Goal: Information Seeking & Learning: Understand process/instructions

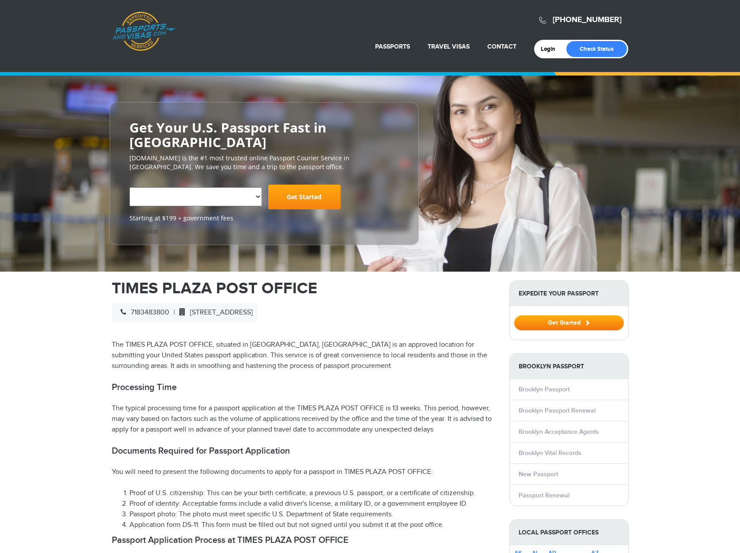
select select "**********"
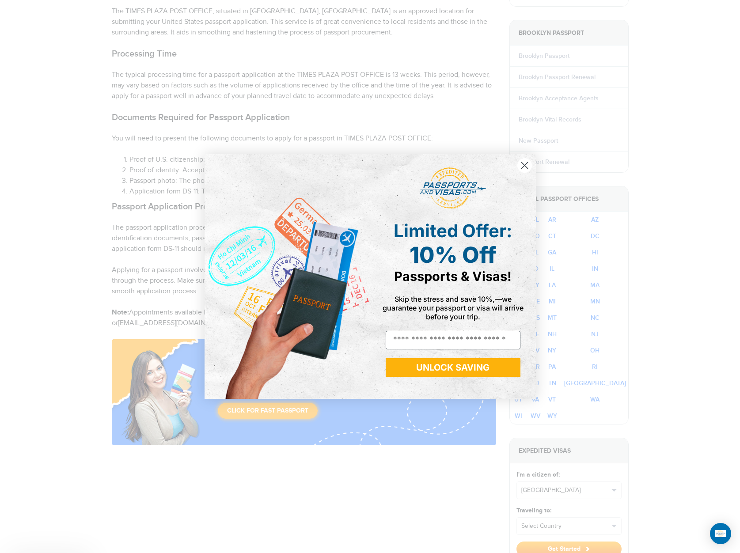
scroll to position [375, 0]
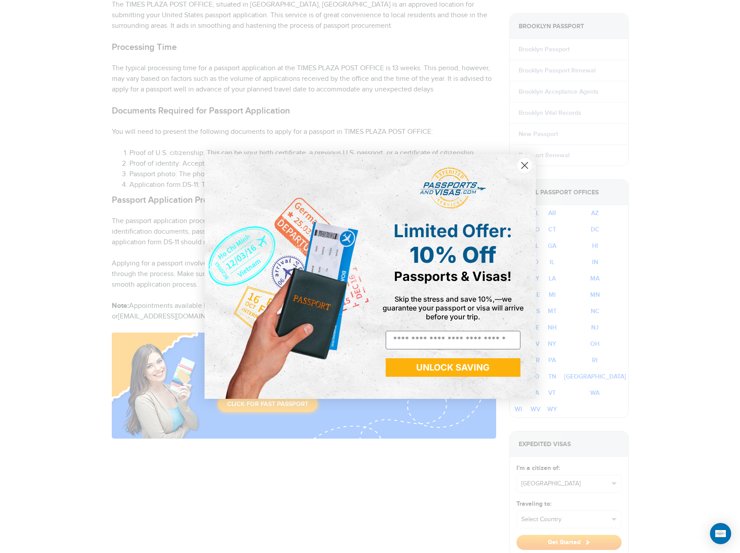
click at [175, 218] on div "Close dialog Limited Offer: 10% Off Passports & Visas! Skip the stress and save…" at bounding box center [370, 276] width 740 height 553
click at [527, 163] on icon "Close dialog" at bounding box center [524, 166] width 6 height 6
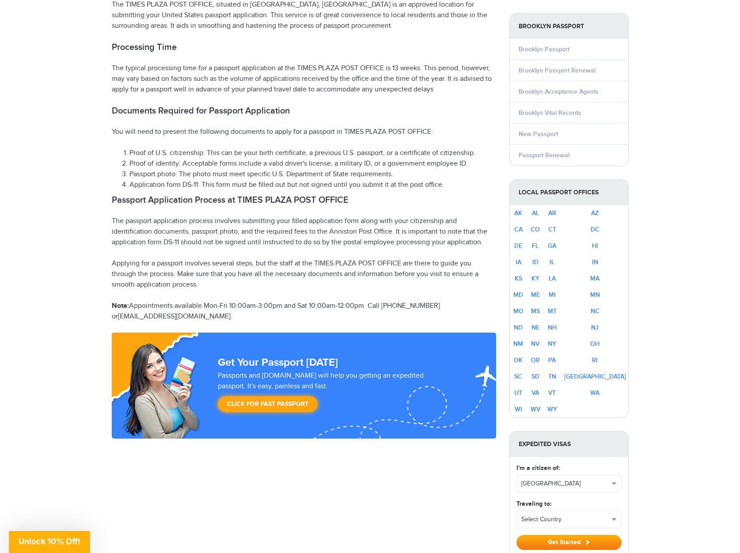
click at [356, 216] on p "The passport application process involves submitting your filled application fo…" at bounding box center [304, 232] width 384 height 32
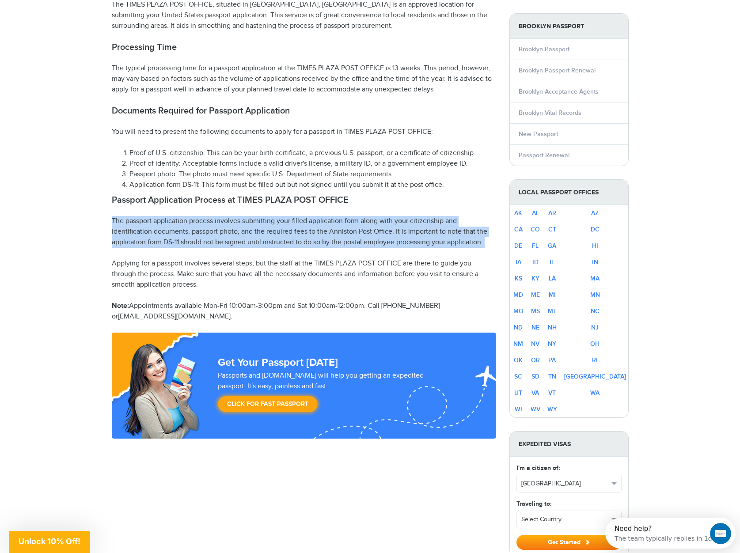
click at [356, 216] on p "The passport application process involves submitting your filled application fo…" at bounding box center [304, 232] width 384 height 32
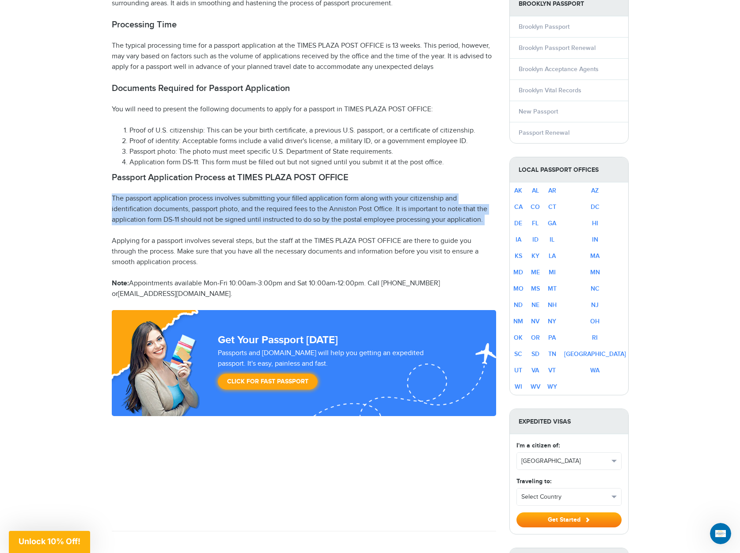
scroll to position [398, 0]
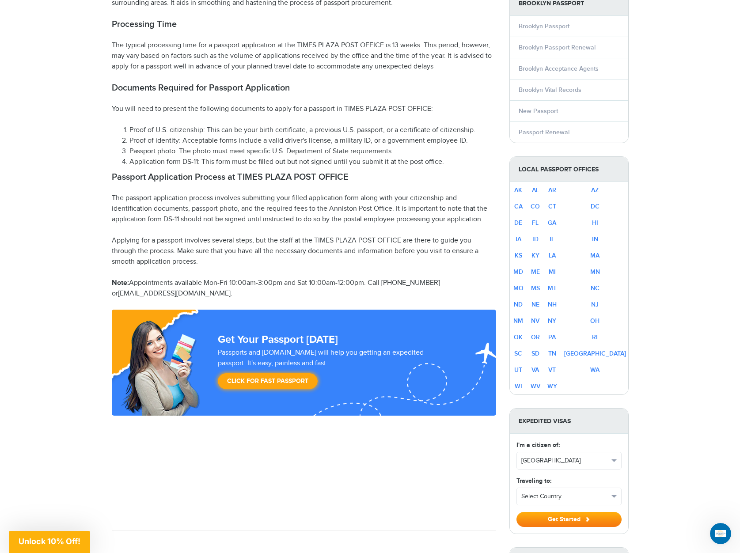
click at [315, 243] on p "Applying for a passport involves several steps, but the staff at the TIMES PLAZ…" at bounding box center [304, 251] width 384 height 32
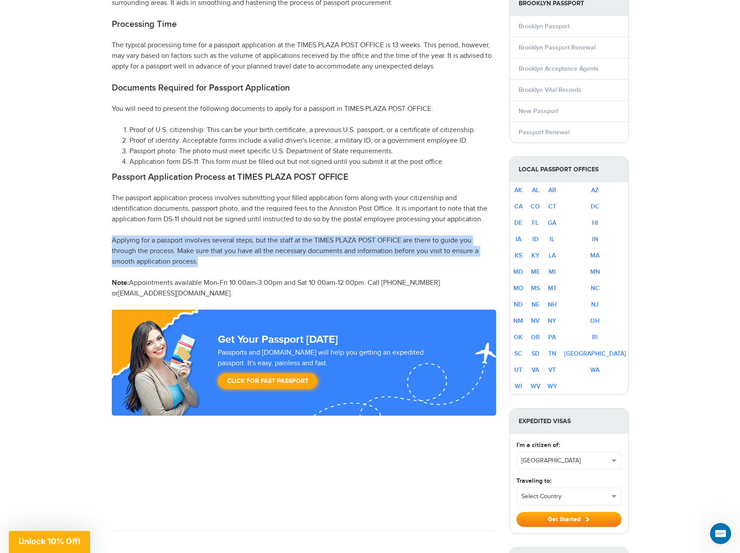
click at [315, 243] on p "Applying for a passport involves several steps, but the staff at the TIMES PLAZ…" at bounding box center [304, 251] width 384 height 32
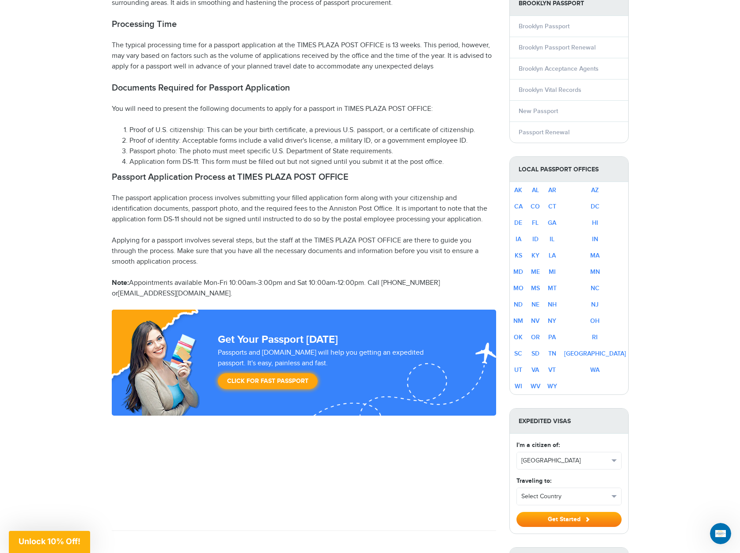
click at [315, 243] on p "Applying for a passport involves several steps, but the staff at the TIMES PLAZ…" at bounding box center [304, 251] width 384 height 32
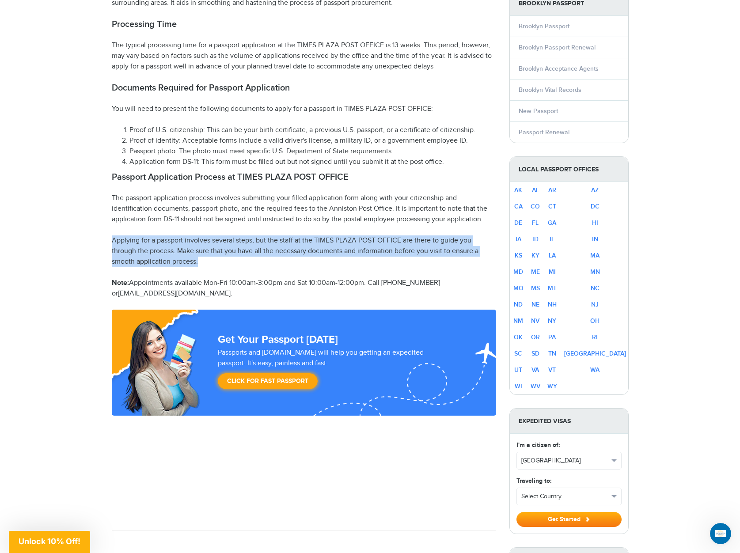
click at [315, 243] on p "Applying for a passport involves several steps, but the staff at the TIMES PLAZ…" at bounding box center [304, 251] width 384 height 32
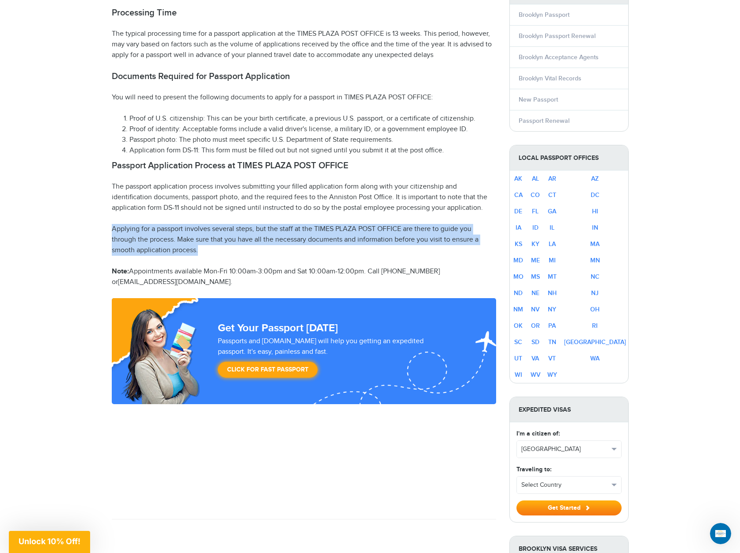
scroll to position [440, 0]
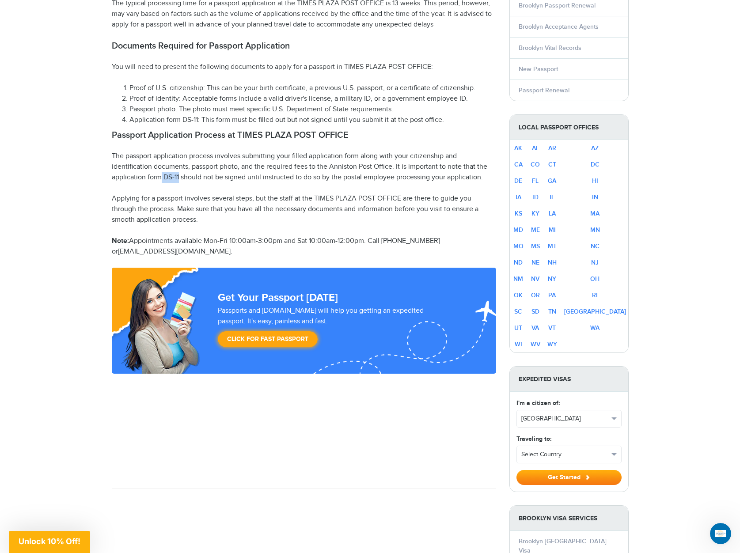
drag, startPoint x: 180, startPoint y: 161, endPoint x: 160, endPoint y: 164, distance: 20.1
click at [160, 164] on p "The passport application process involves submitting your filled application fo…" at bounding box center [304, 167] width 384 height 32
copy p "DS-11"
